Goal: Transaction & Acquisition: Purchase product/service

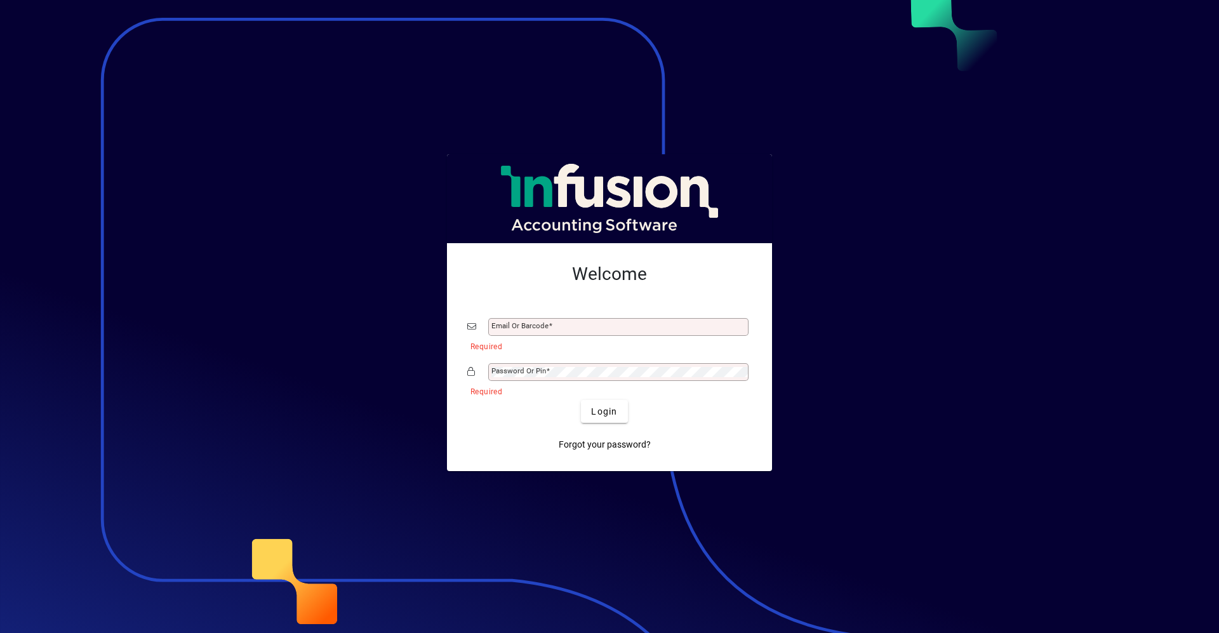
click at [232, 372] on div at bounding box center [609, 316] width 1219 height 633
drag, startPoint x: 818, startPoint y: 213, endPoint x: 208, endPoint y: 250, distance: 611.2
click at [808, 225] on div at bounding box center [609, 316] width 1219 height 633
click at [570, 332] on div "Email or Barcode" at bounding box center [618, 327] width 260 height 18
click at [566, 334] on div "Email or Barcode" at bounding box center [618, 327] width 260 height 18
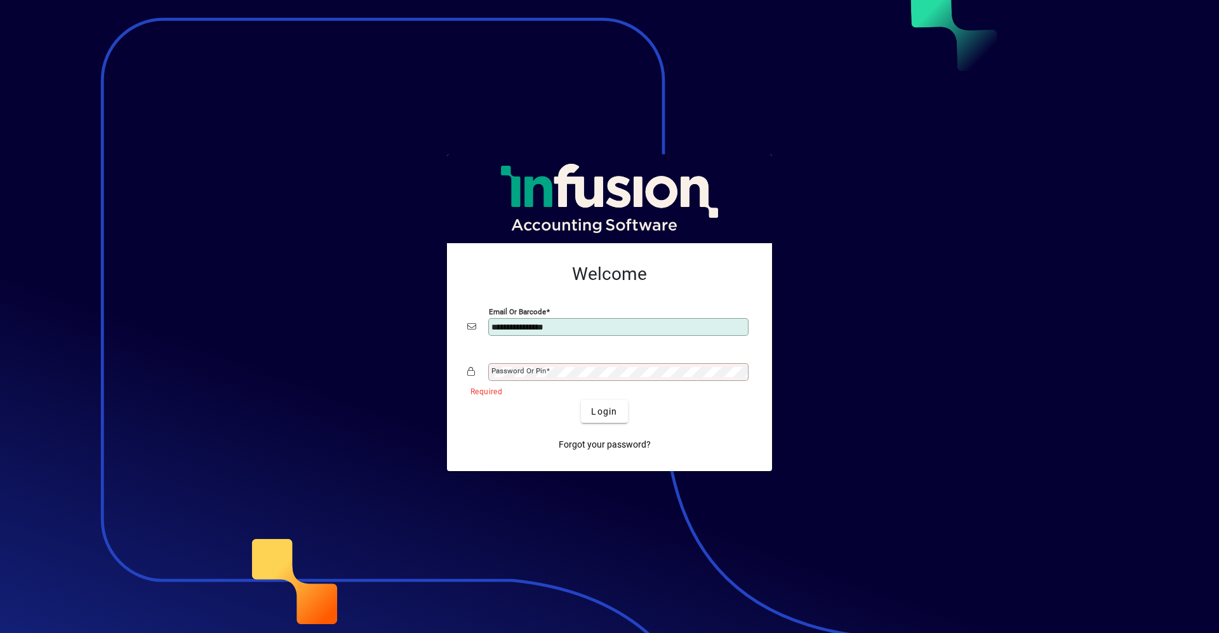
type input "**********"
click at [581, 400] on button "Login" at bounding box center [604, 411] width 46 height 23
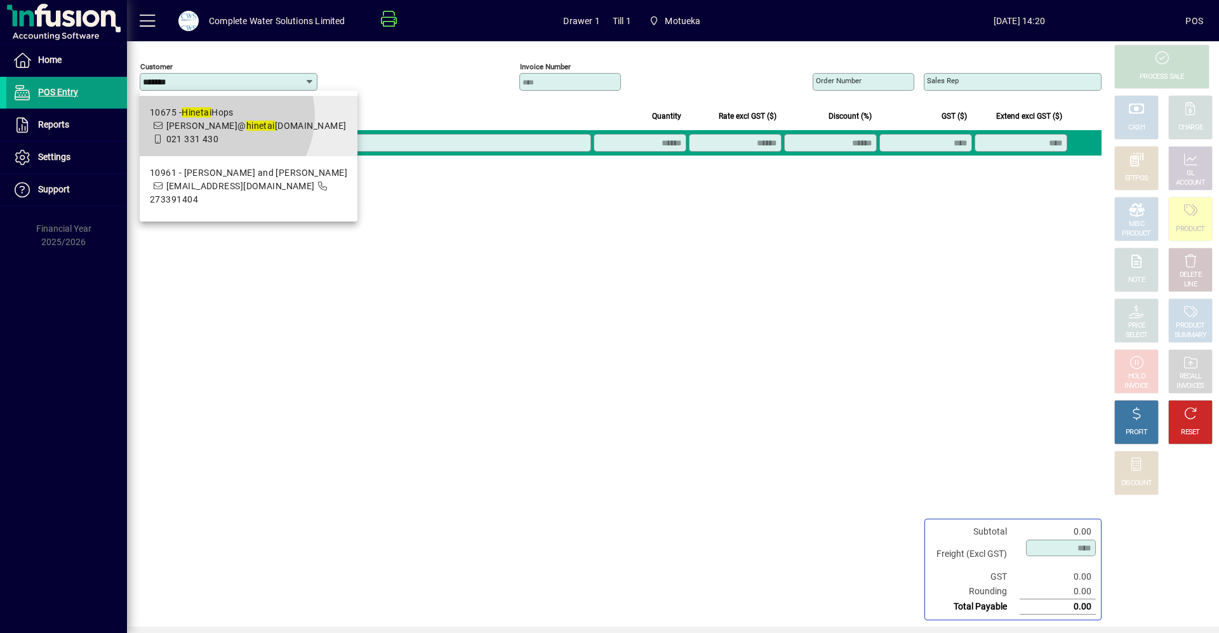
click at [219, 116] on div "10675 - Hinetai Hops" at bounding box center [248, 112] width 197 height 13
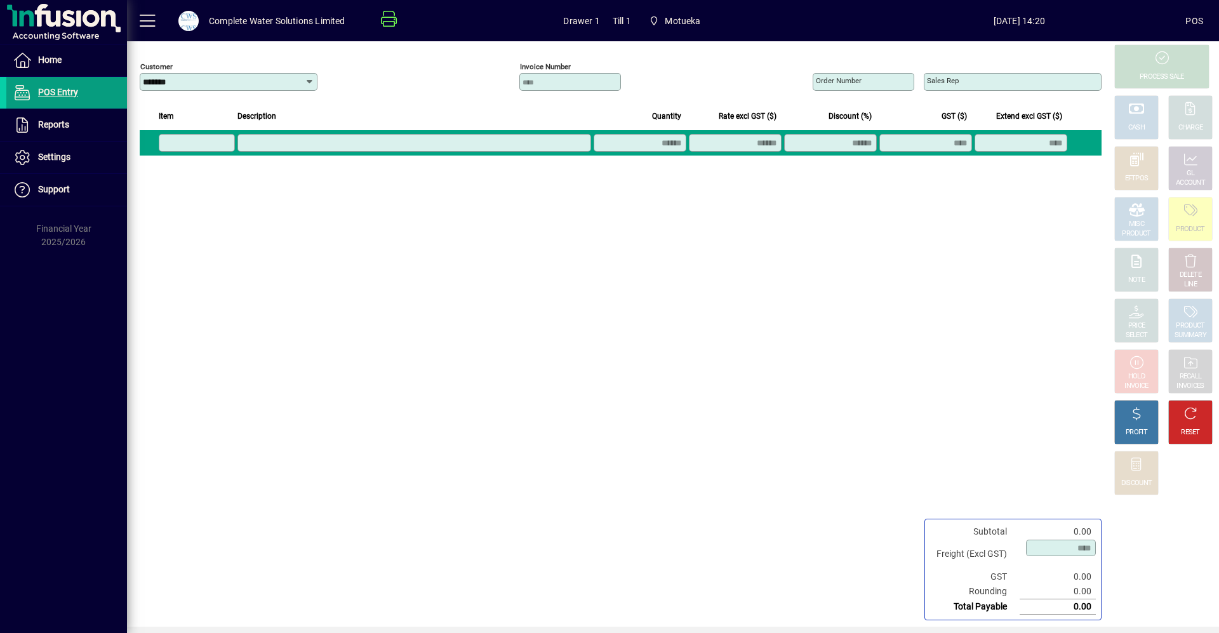
type input "**********"
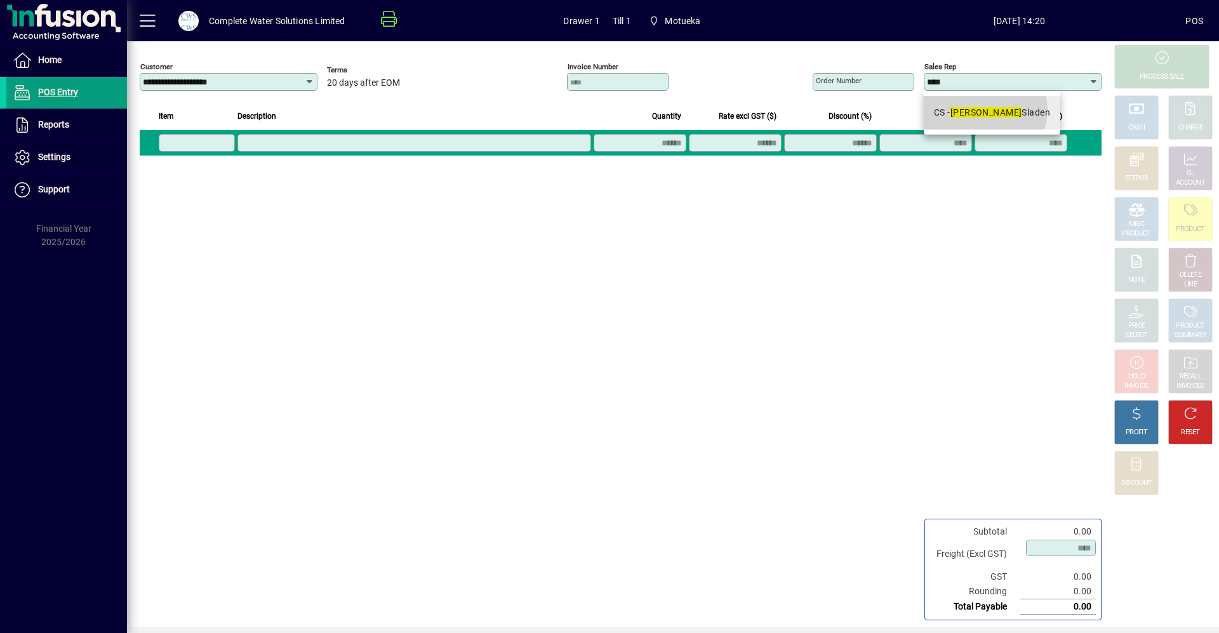
click at [984, 110] on div "CS - [PERSON_NAME]" at bounding box center [992, 112] width 116 height 13
type input "**********"
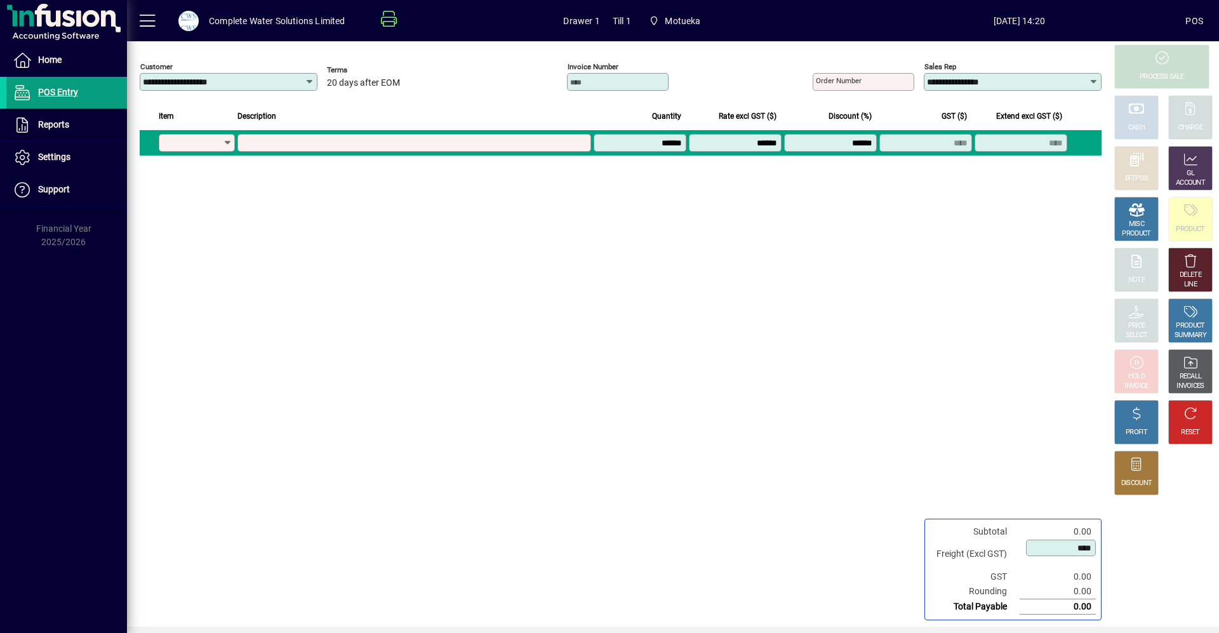
click at [827, 79] on mat-label "Order number" at bounding box center [839, 80] width 46 height 9
click at [827, 79] on input "Order number" at bounding box center [865, 82] width 98 height 10
click at [1175, 267] on div "DELETE LINE" at bounding box center [1189, 268] width 43 height 43
click at [37, 67] on link "Home" at bounding box center [66, 60] width 121 height 32
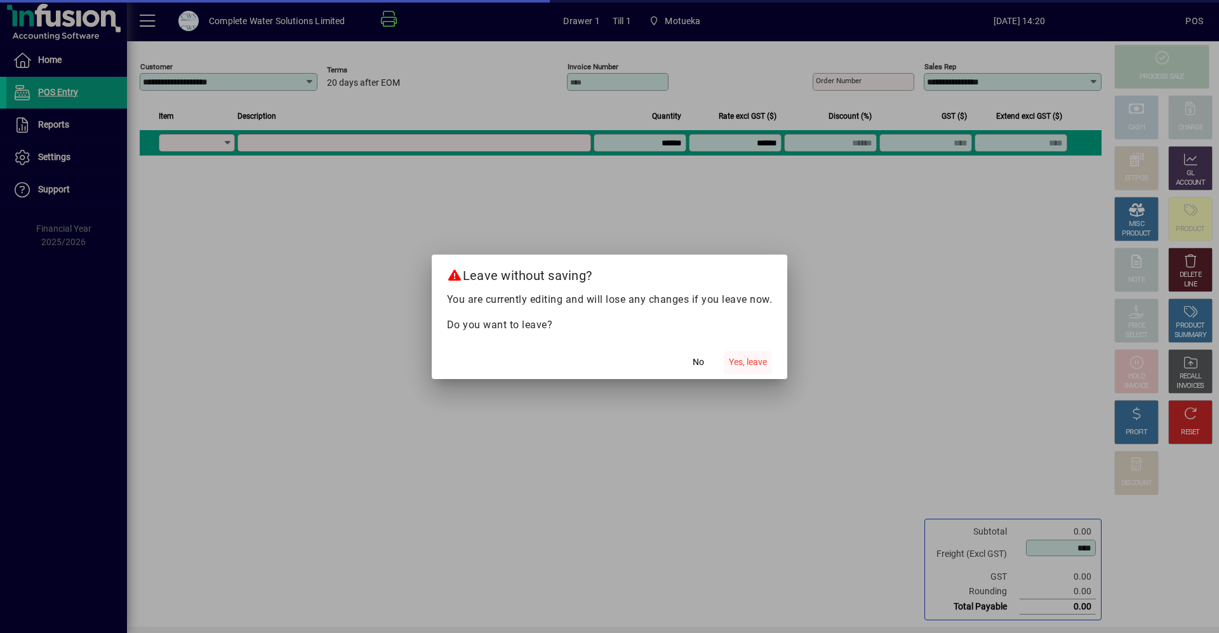
drag, startPoint x: 776, startPoint y: 365, endPoint x: 760, endPoint y: 361, distance: 16.5
click at [774, 365] on mat-dialog-actions "No Yes, leave" at bounding box center [610, 362] width 356 height 34
click at [760, 361] on span "Yes, leave" at bounding box center [748, 362] width 38 height 13
